Goal: Task Accomplishment & Management: Manage account settings

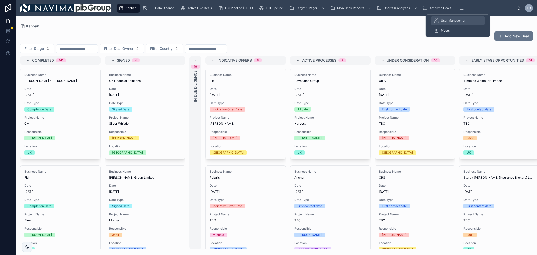
click at [455, 22] on span "User Management" at bounding box center [454, 21] width 26 height 4
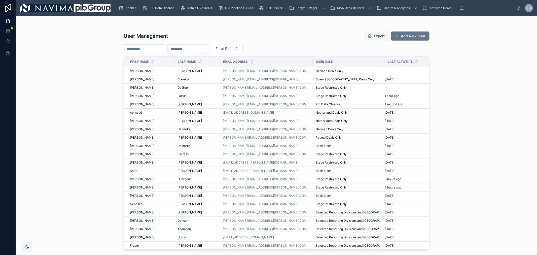
click at [375, 36] on button "Export" at bounding box center [376, 35] width 25 height 9
click at [213, 9] on div "Active Live Deals" at bounding box center [197, 8] width 34 height 8
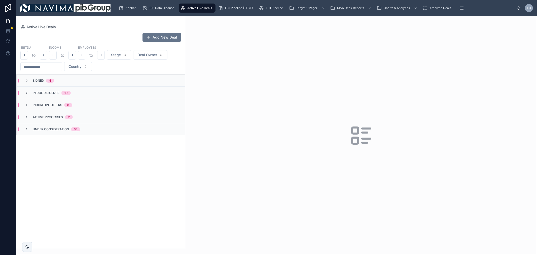
click at [72, 95] on div "In Due Diligence 19" at bounding box center [48, 93] width 58 height 4
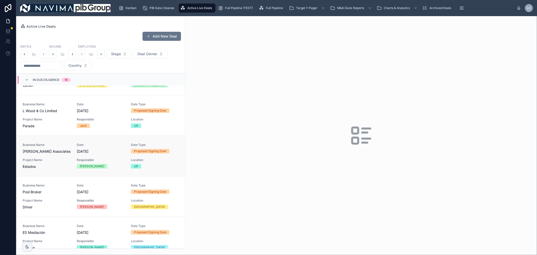
scroll to position [140, 0]
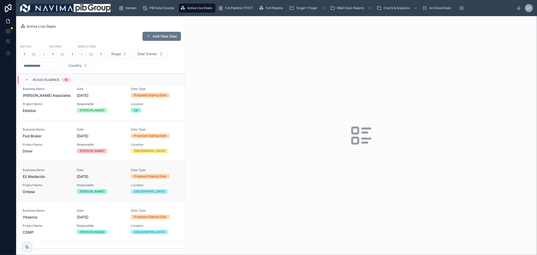
click at [80, 190] on div "[PERSON_NAME]" at bounding box center [92, 191] width 24 height 5
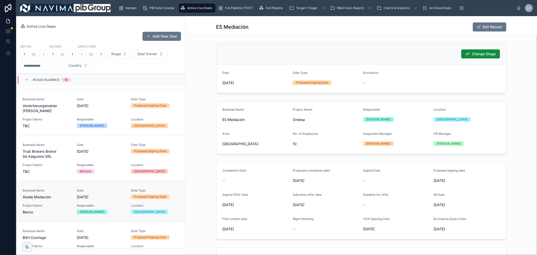
scroll to position [678, 0]
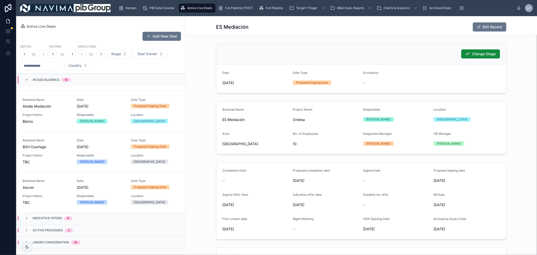
click at [74, 79] on div "In Due Diligence 19" at bounding box center [48, 80] width 58 height 8
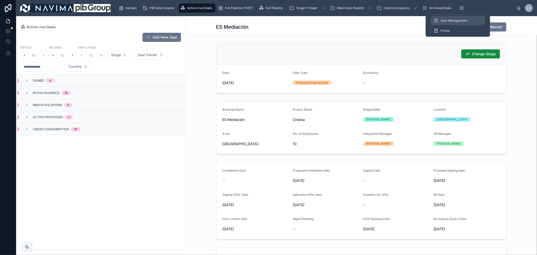
click at [465, 22] on span "User Management" at bounding box center [454, 21] width 26 height 4
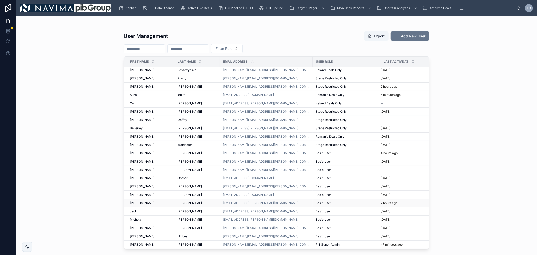
scroll to position [304, 0]
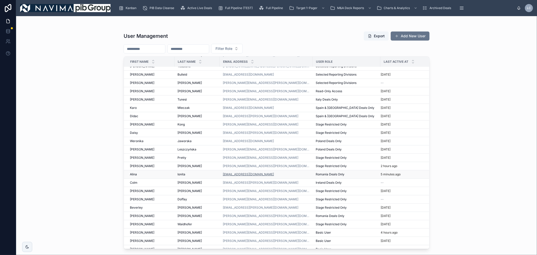
click at [246, 173] on link "[EMAIL_ADDRESS][DOMAIN_NAME]" at bounding box center [248, 174] width 51 height 4
click at [279, 173] on div "[EMAIL_ADDRESS][DOMAIN_NAME]" at bounding box center [266, 174] width 87 height 4
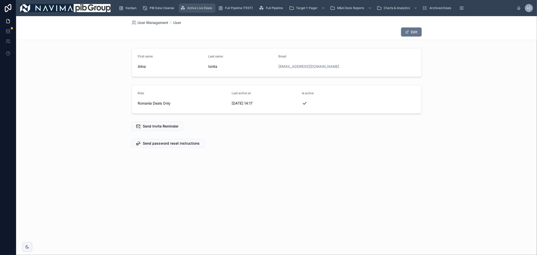
click at [209, 9] on span "Active Live Deals" at bounding box center [199, 8] width 25 height 4
